Goal: Find specific page/section: Find specific page/section

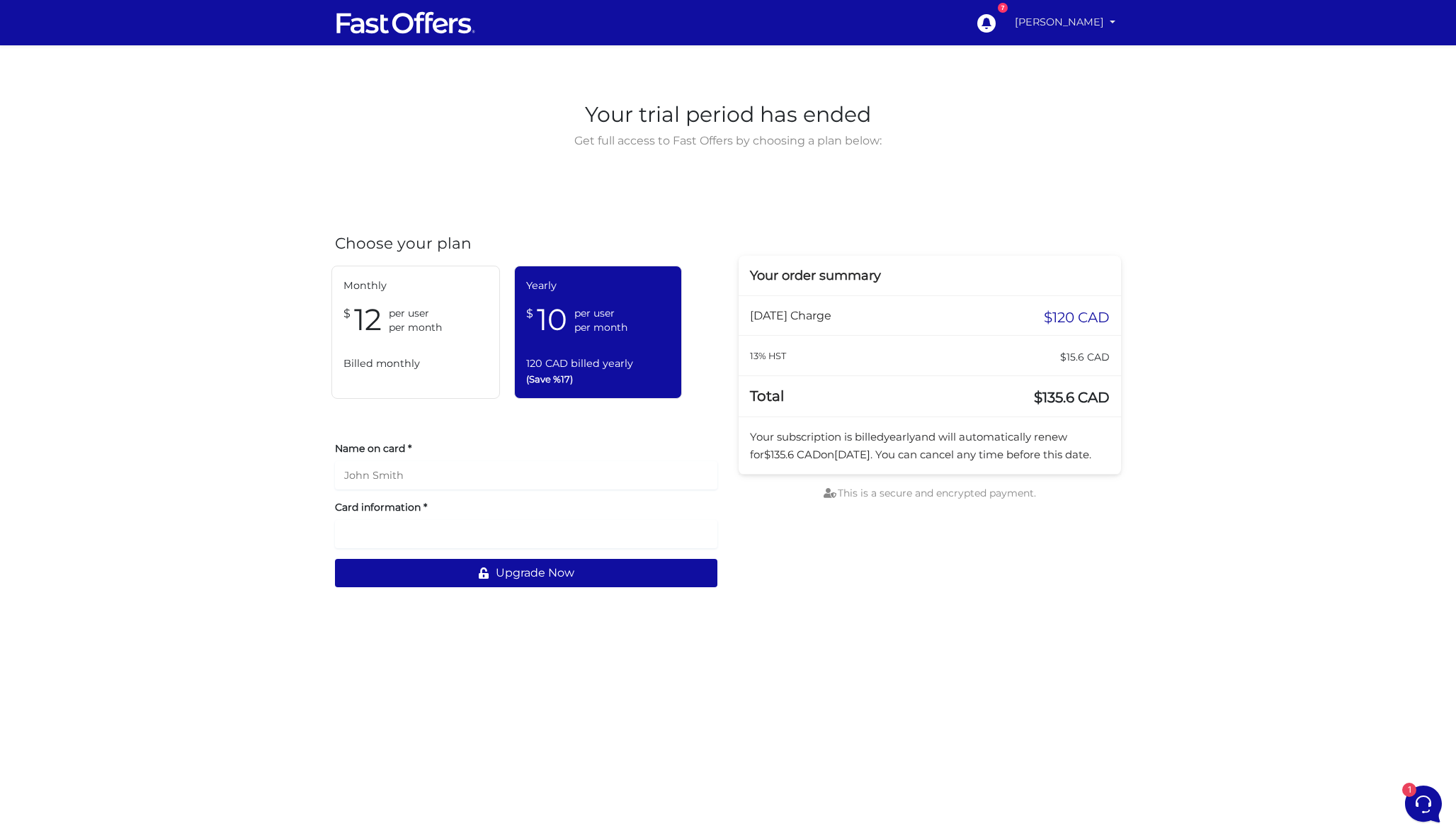
click at [1046, 31] on link "[PERSON_NAME]" at bounding box center [1066, 23] width 112 height 28
click at [1063, 46] on link "My Offers" at bounding box center [1065, 54] width 112 height 22
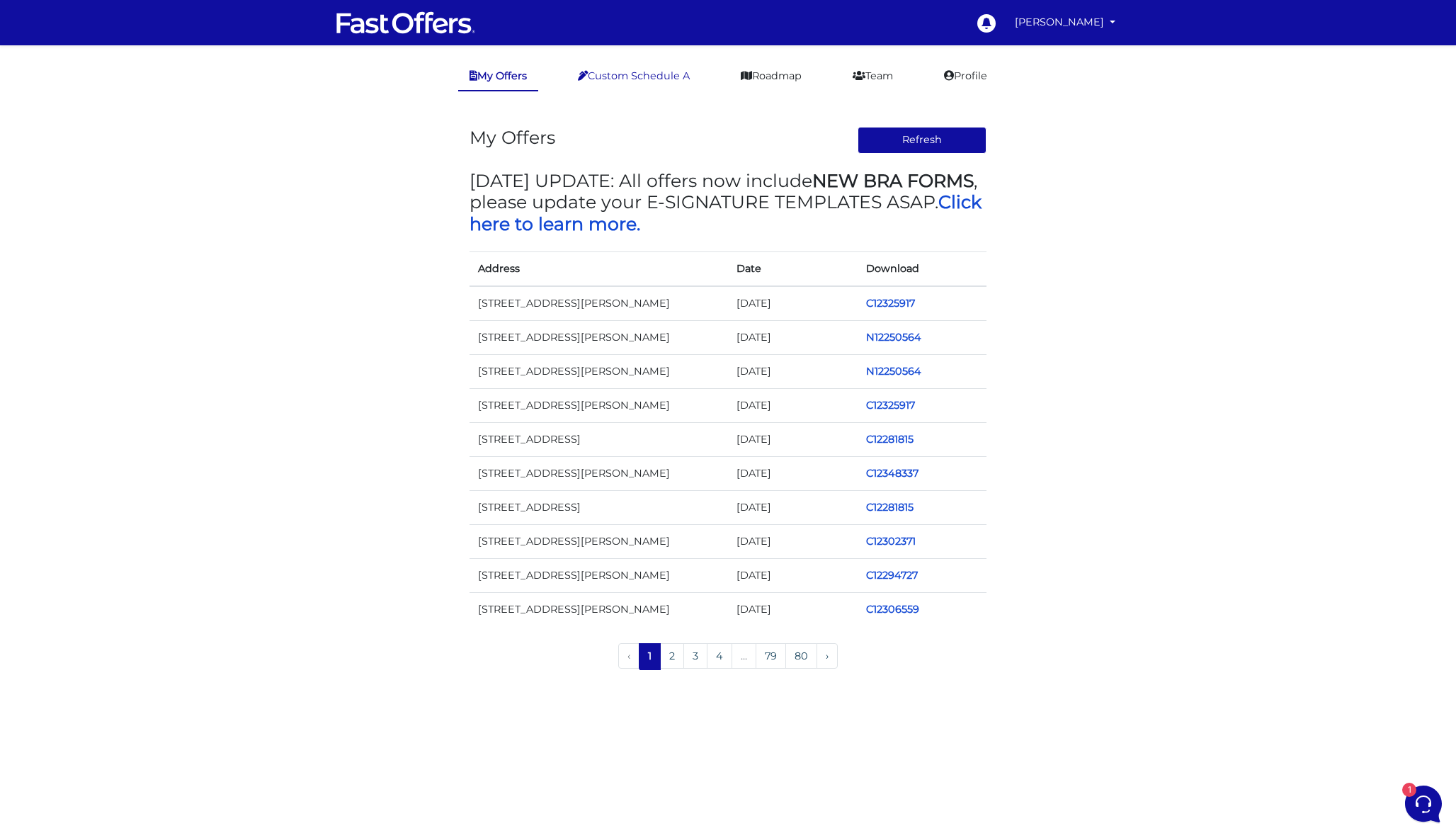
click at [647, 77] on link "Custom Schedule A" at bounding box center [634, 76] width 135 height 28
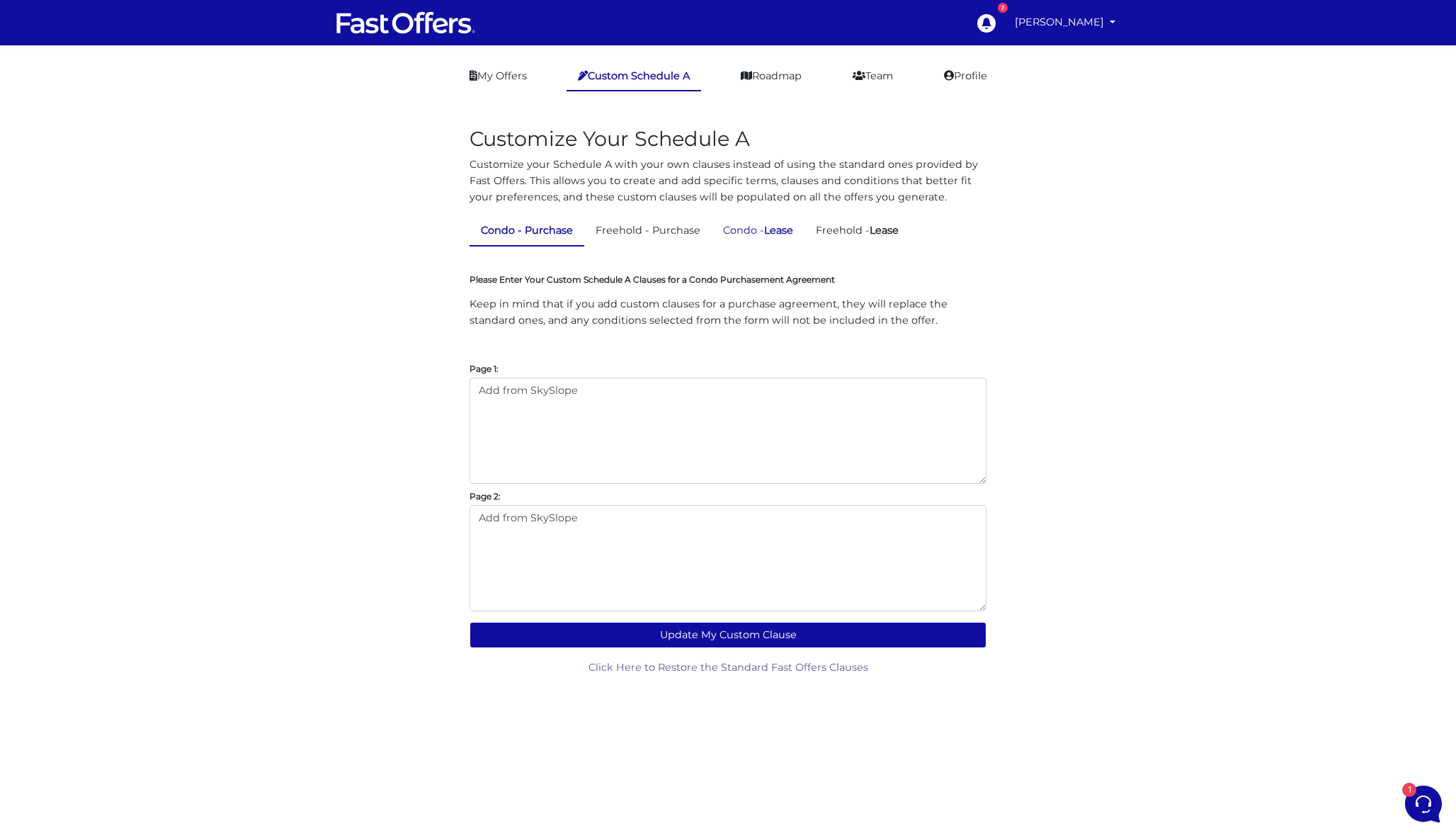
click at [756, 226] on link "Condo - Lease" at bounding box center [758, 231] width 93 height 28
